Goal: Navigation & Orientation: Find specific page/section

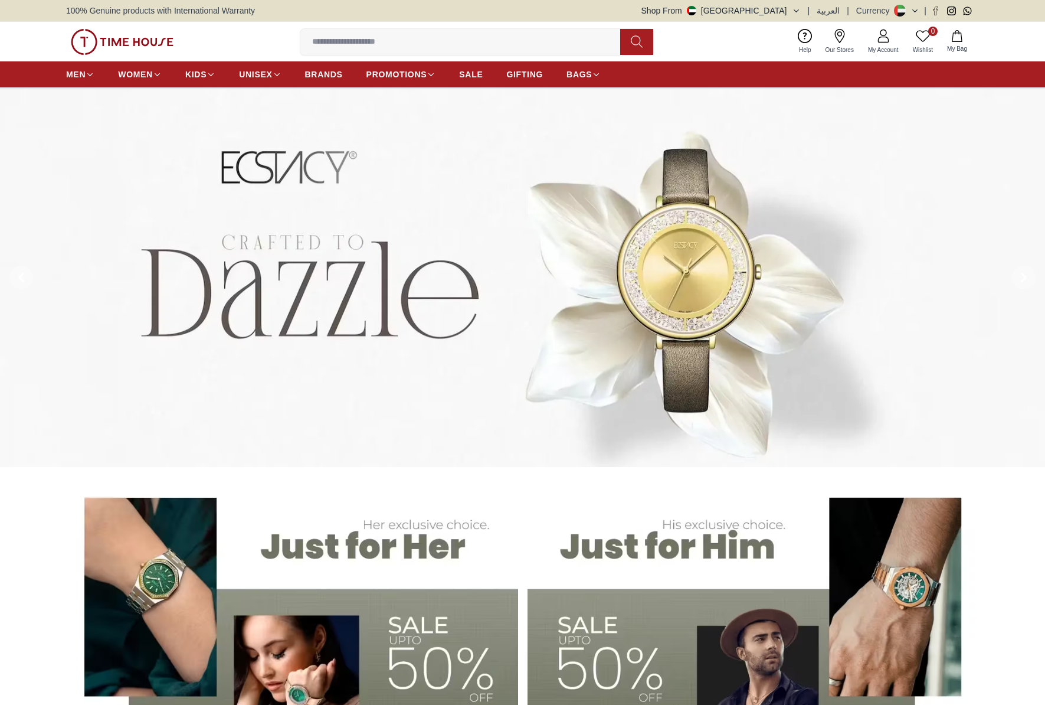
click at [345, 71] on ul "MEN WOMEN KIDS UNISEX BRANDS PROMOTIONS SALE GIFTING BAGS" at bounding box center [333, 74] width 535 height 21
click at [319, 77] on span "BRANDS" at bounding box center [324, 74] width 38 height 12
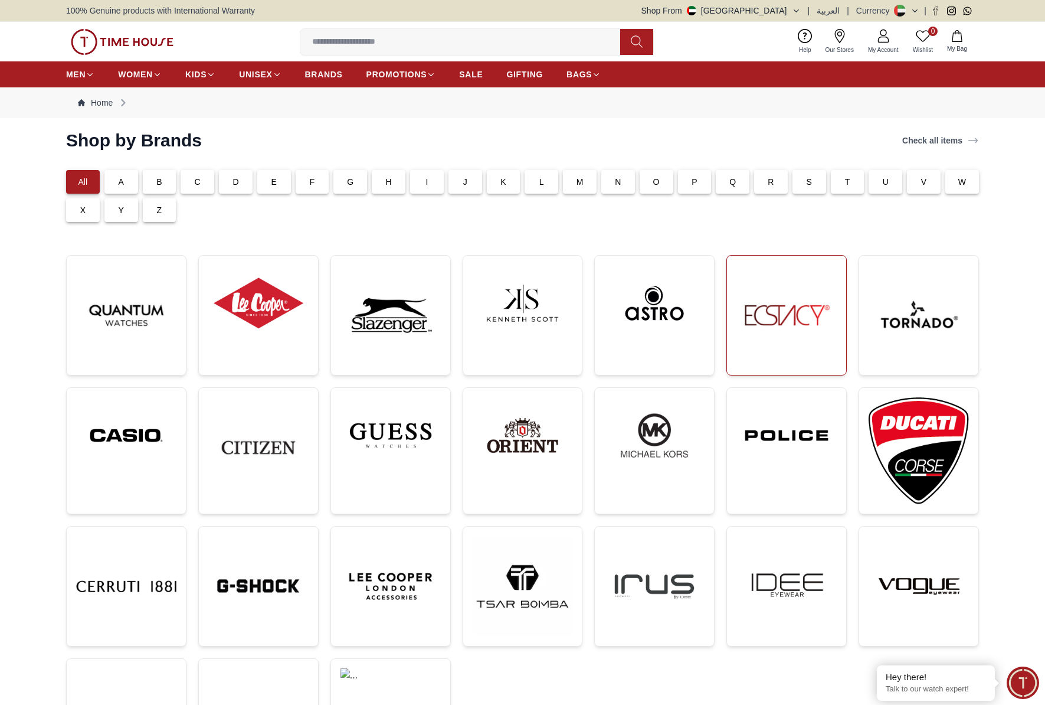
click at [759, 313] on img at bounding box center [787, 315] width 100 height 100
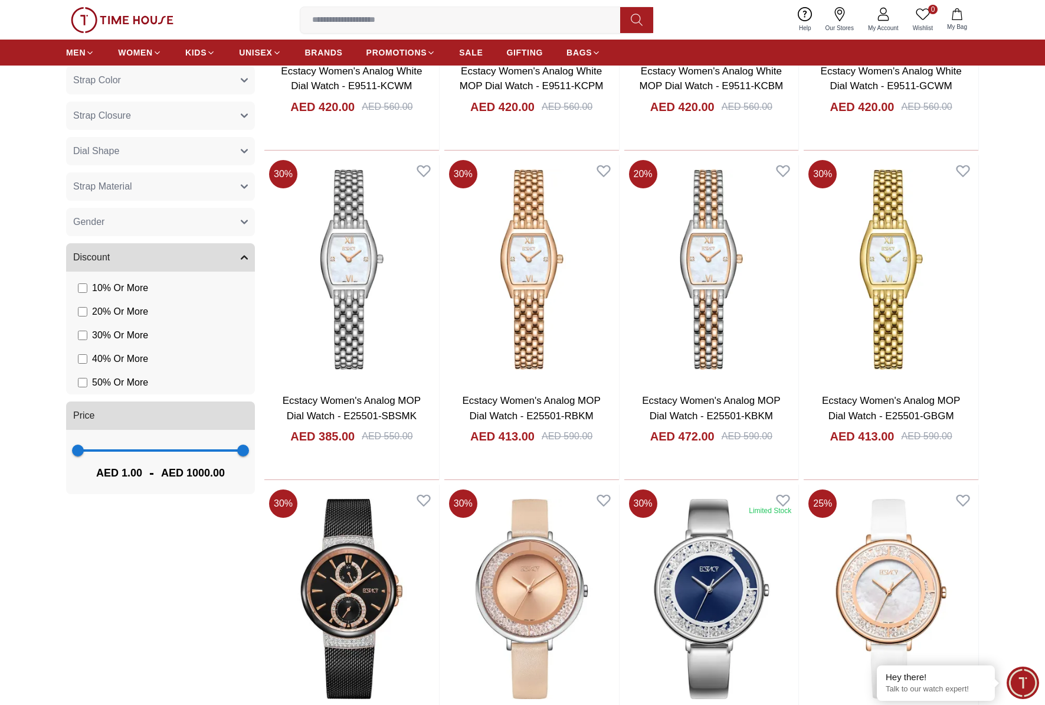
scroll to position [759, 0]
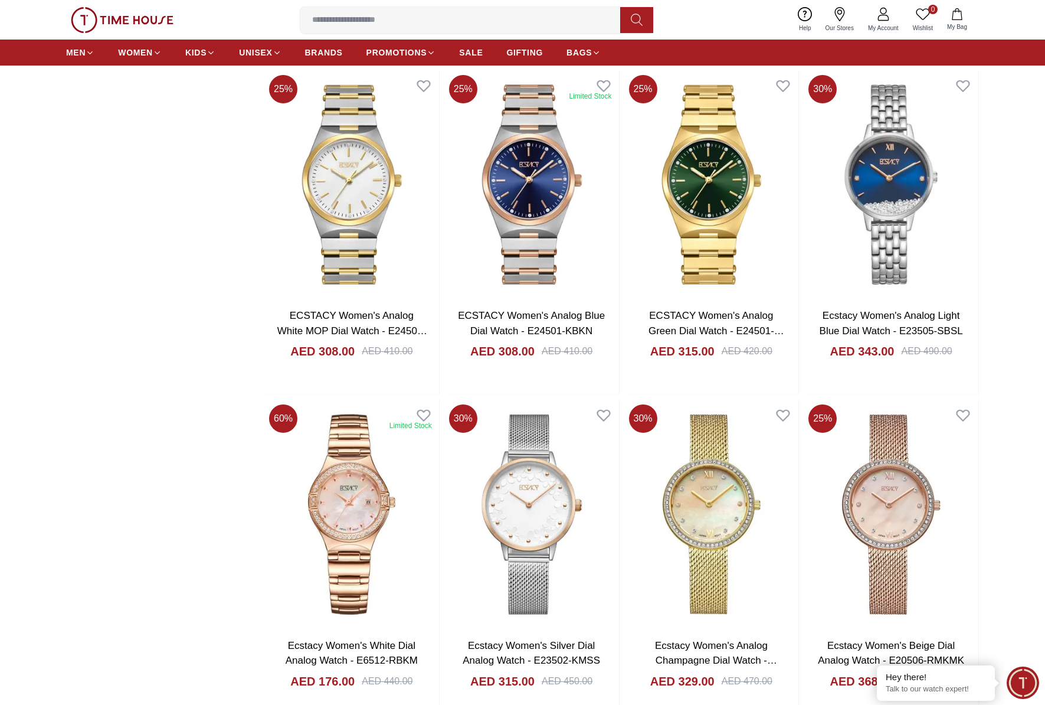
scroll to position [2257, 0]
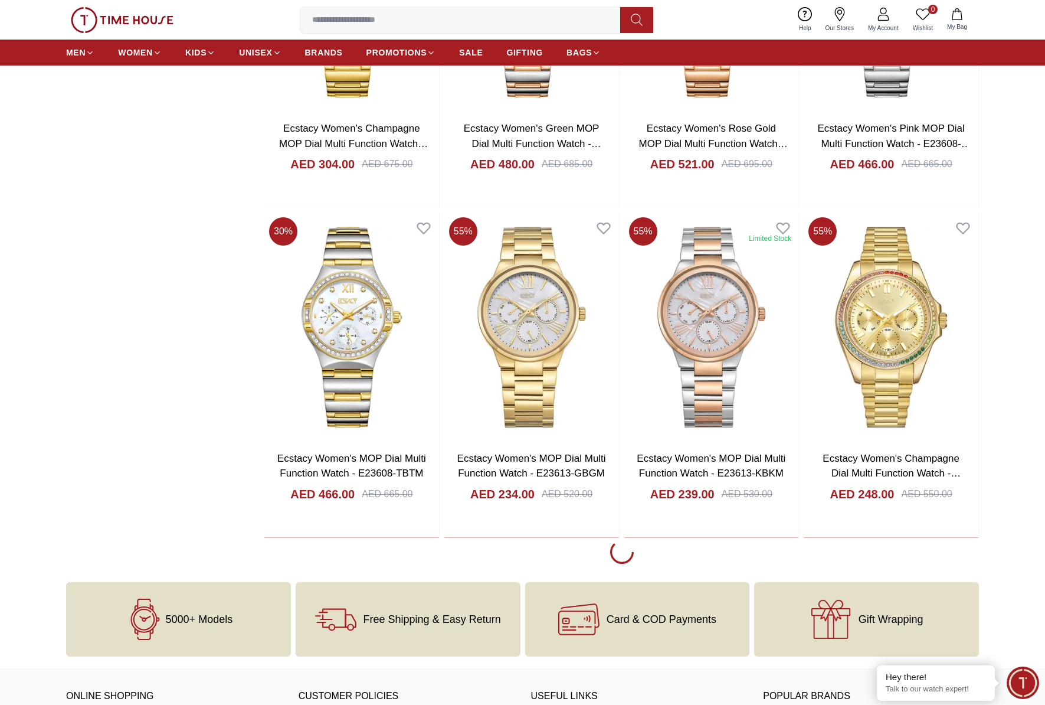
scroll to position [5077, 0]
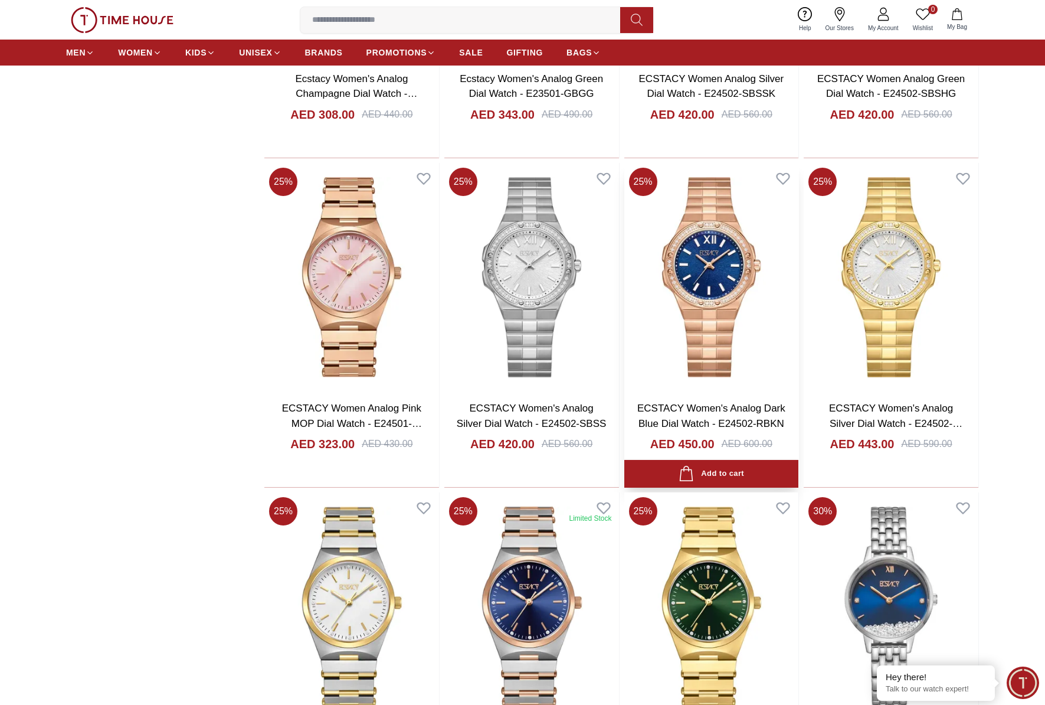
scroll to position [1829, 0]
click at [788, 181] on icon at bounding box center [783, 177] width 17 height 17
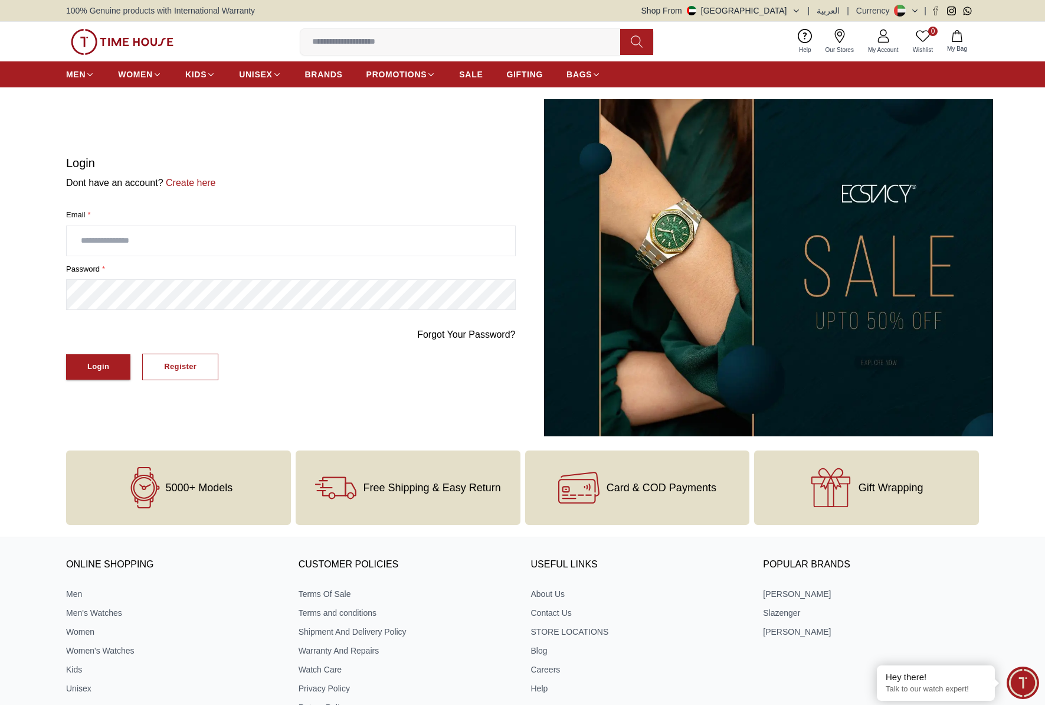
scroll to position [1447, 0]
